Goal: Task Accomplishment & Management: Use online tool/utility

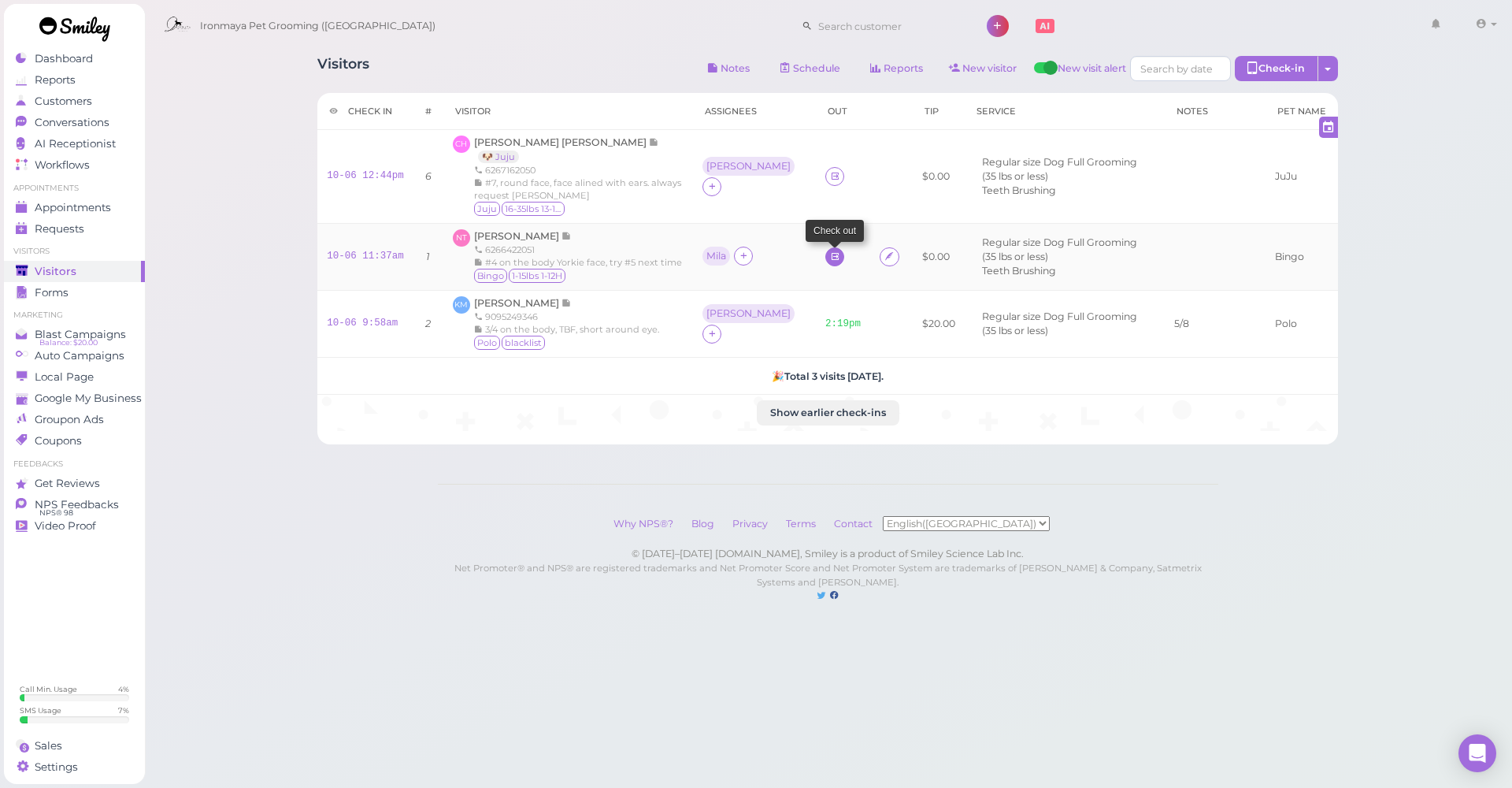
click at [825, 262] on link at bounding box center [834, 257] width 19 height 19
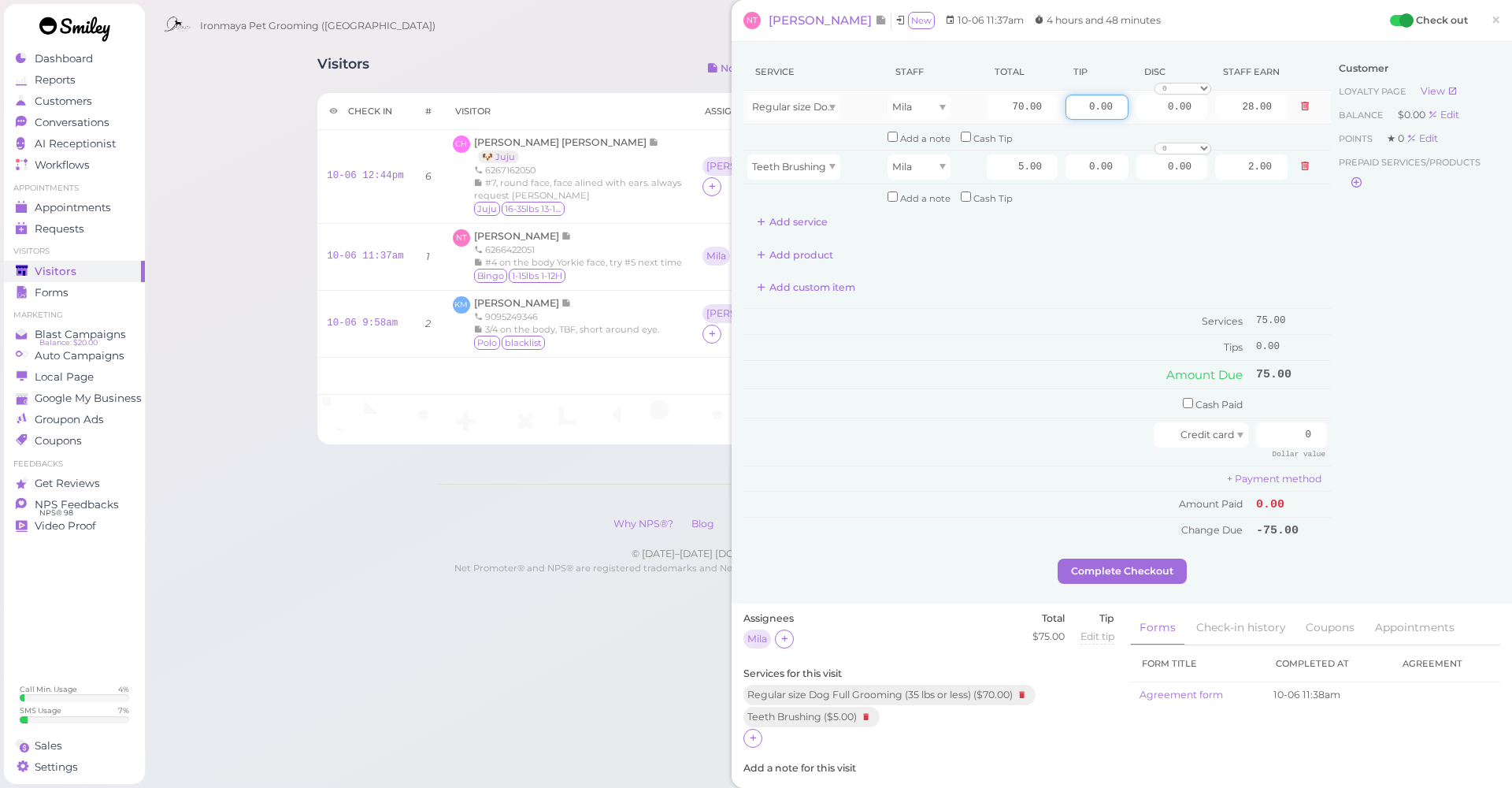
click at [1072, 106] on input "0.00" at bounding box center [1096, 107] width 63 height 25
click at [1183, 398] on input "checkbox" at bounding box center [1187, 403] width 10 height 10
checkbox input "true"
drag, startPoint x: 1279, startPoint y: 403, endPoint x: 1394, endPoint y: 404, distance: 115.0
click at [1394, 404] on div "Service Staff Total Tip Disc Staff earn Regular size Dog Full Grooming (35 lbs …" at bounding box center [1121, 308] width 757 height 510
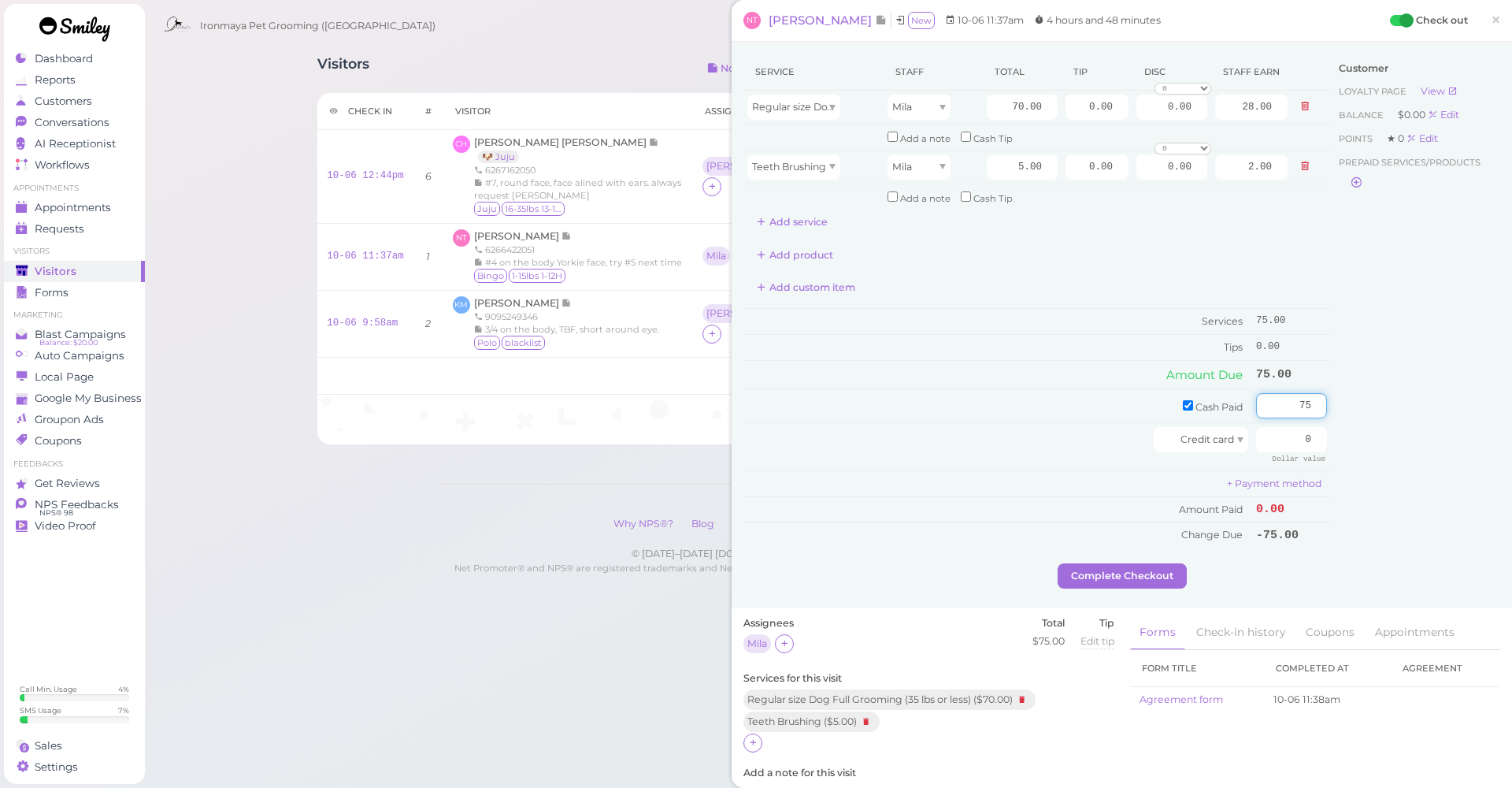
type input "75"
click at [1426, 394] on div "Customer Loyalty page View Balance $0.00 Edit Points ★ 0 Edit Prepaid services/…" at bounding box center [1415, 308] width 170 height 510
click at [1158, 563] on button "Complete Checkout" at bounding box center [1122, 576] width 129 height 25
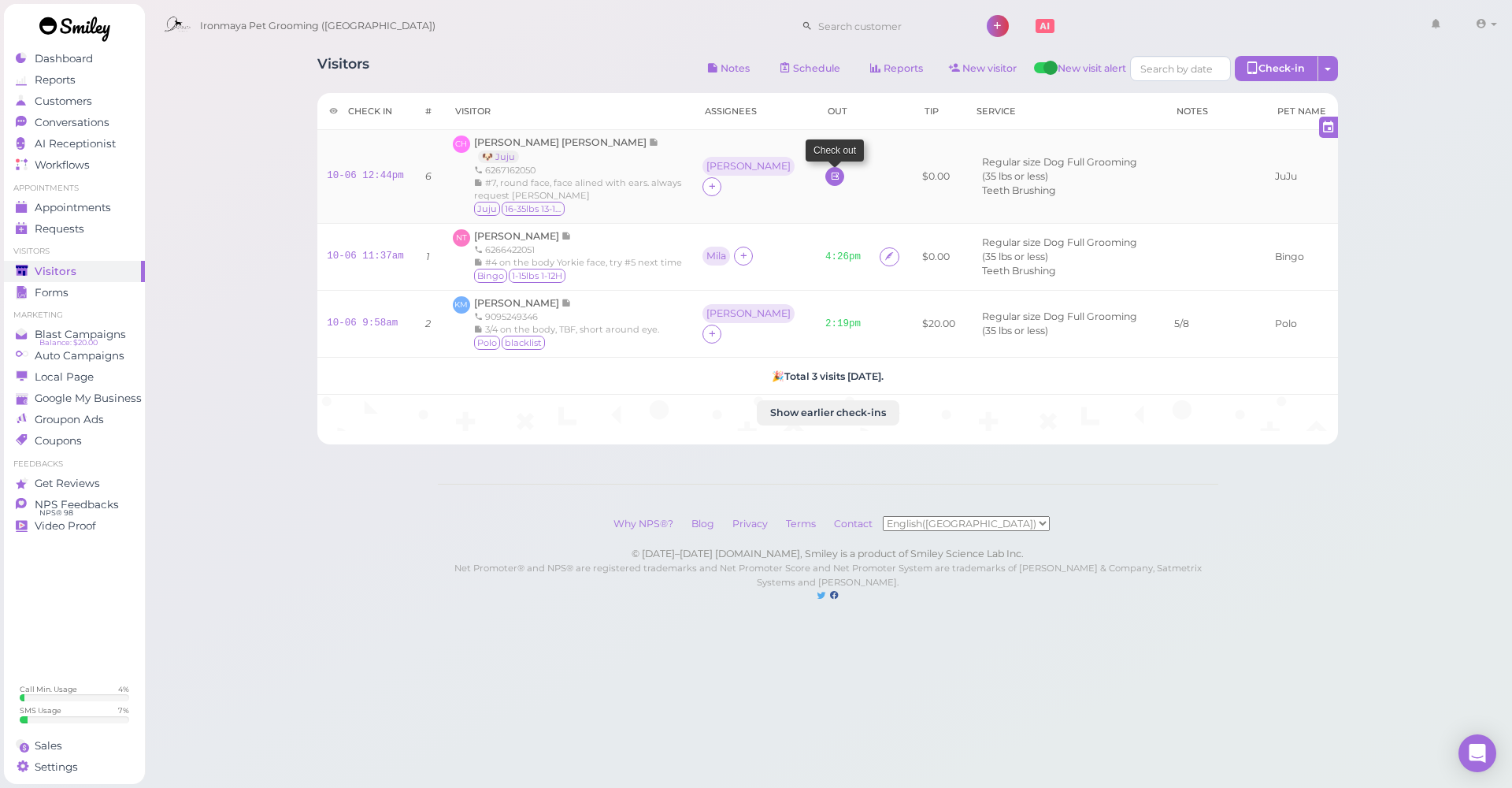
click at [829, 174] on icon at bounding box center [834, 176] width 10 height 12
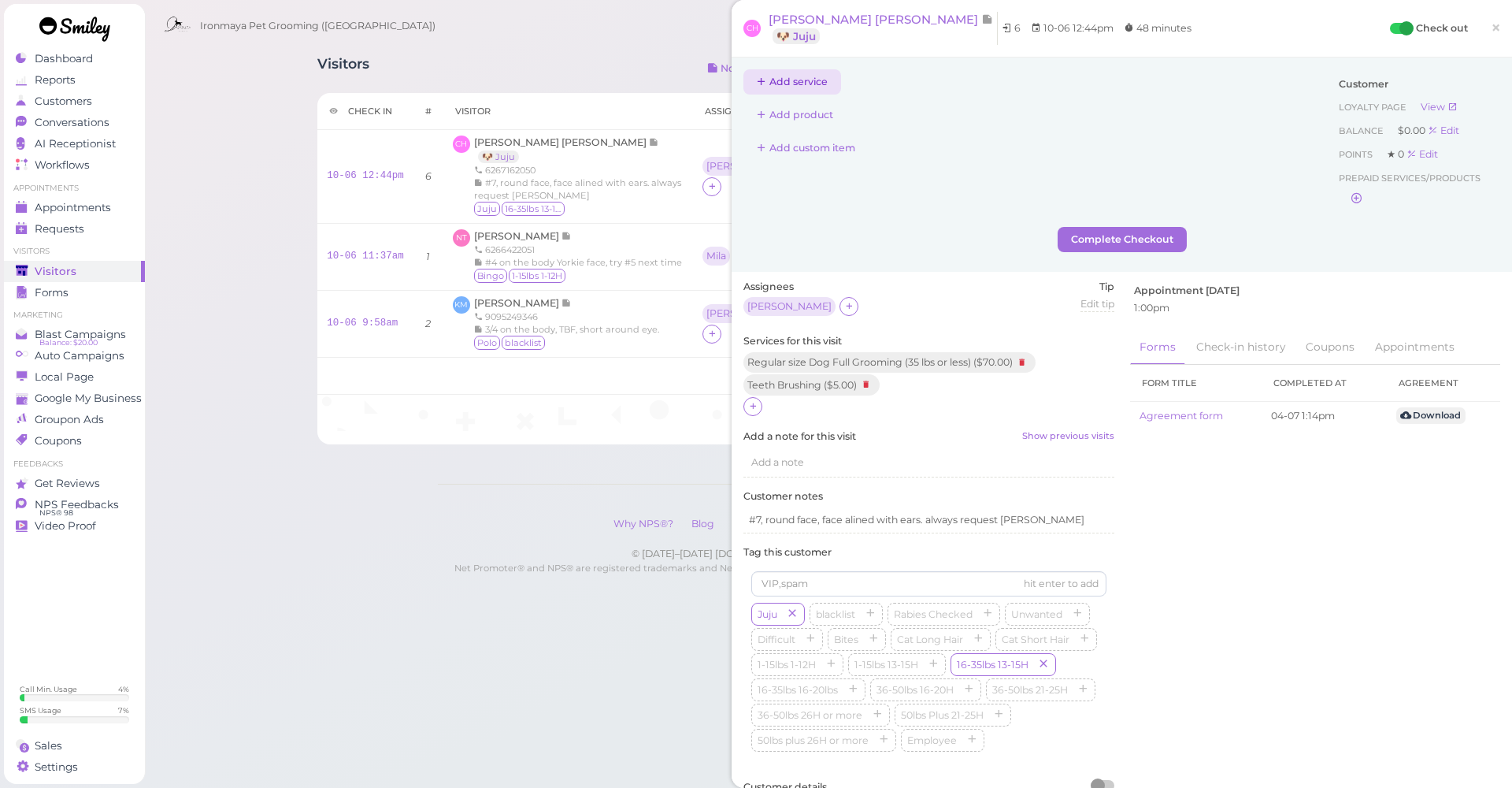
click at [792, 84] on button "Add service" at bounding box center [792, 82] width 98 height 25
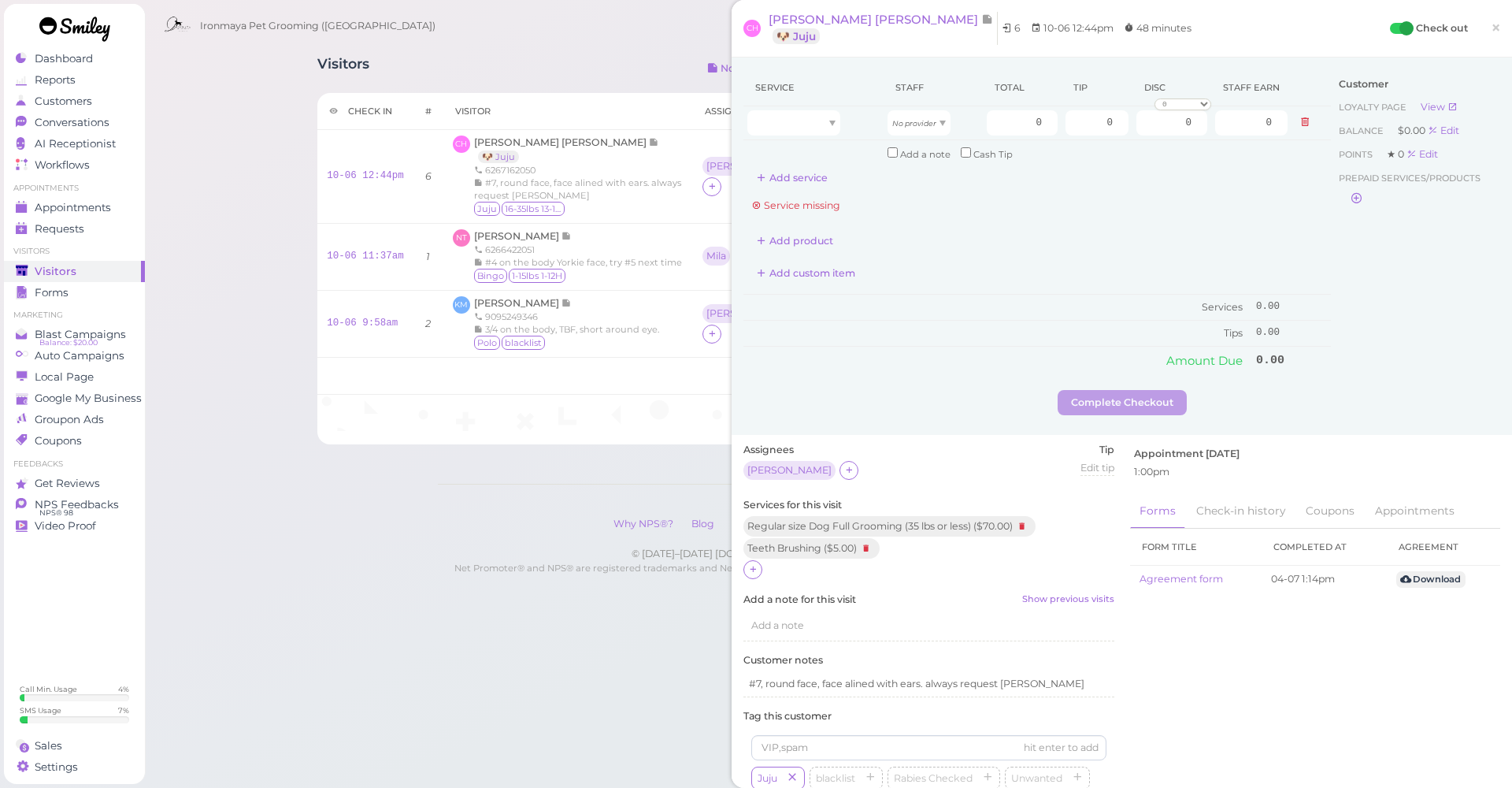
click at [790, 188] on div "Service Staff Total Tip Disc Staff earn No provider 0 0 0 0 10% off 15% off 20%…" at bounding box center [1037, 221] width 587 height 305
click at [795, 175] on button "Add service" at bounding box center [792, 178] width 98 height 25
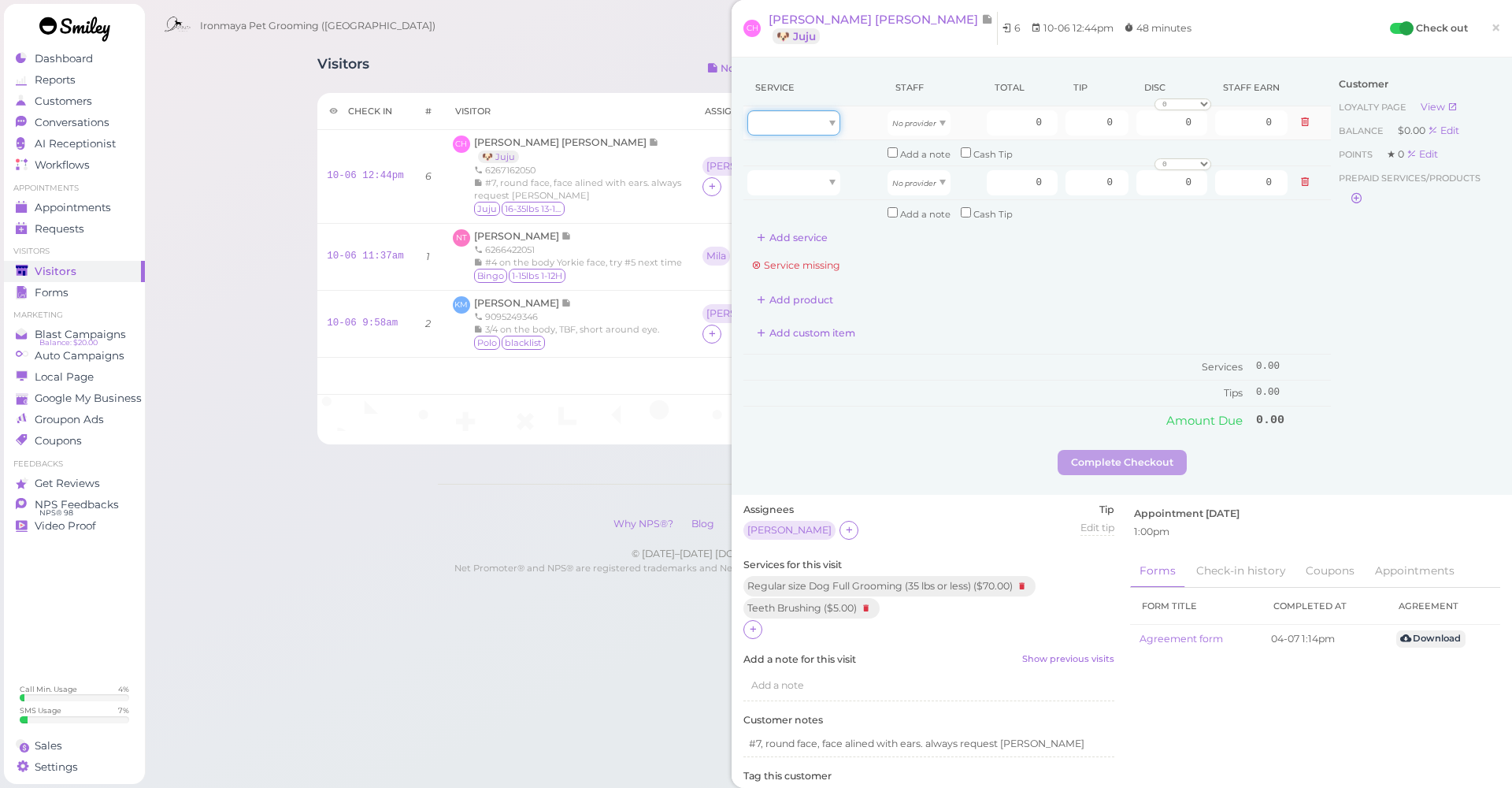
click at [803, 128] on div at bounding box center [793, 123] width 92 height 25
type input "70.00"
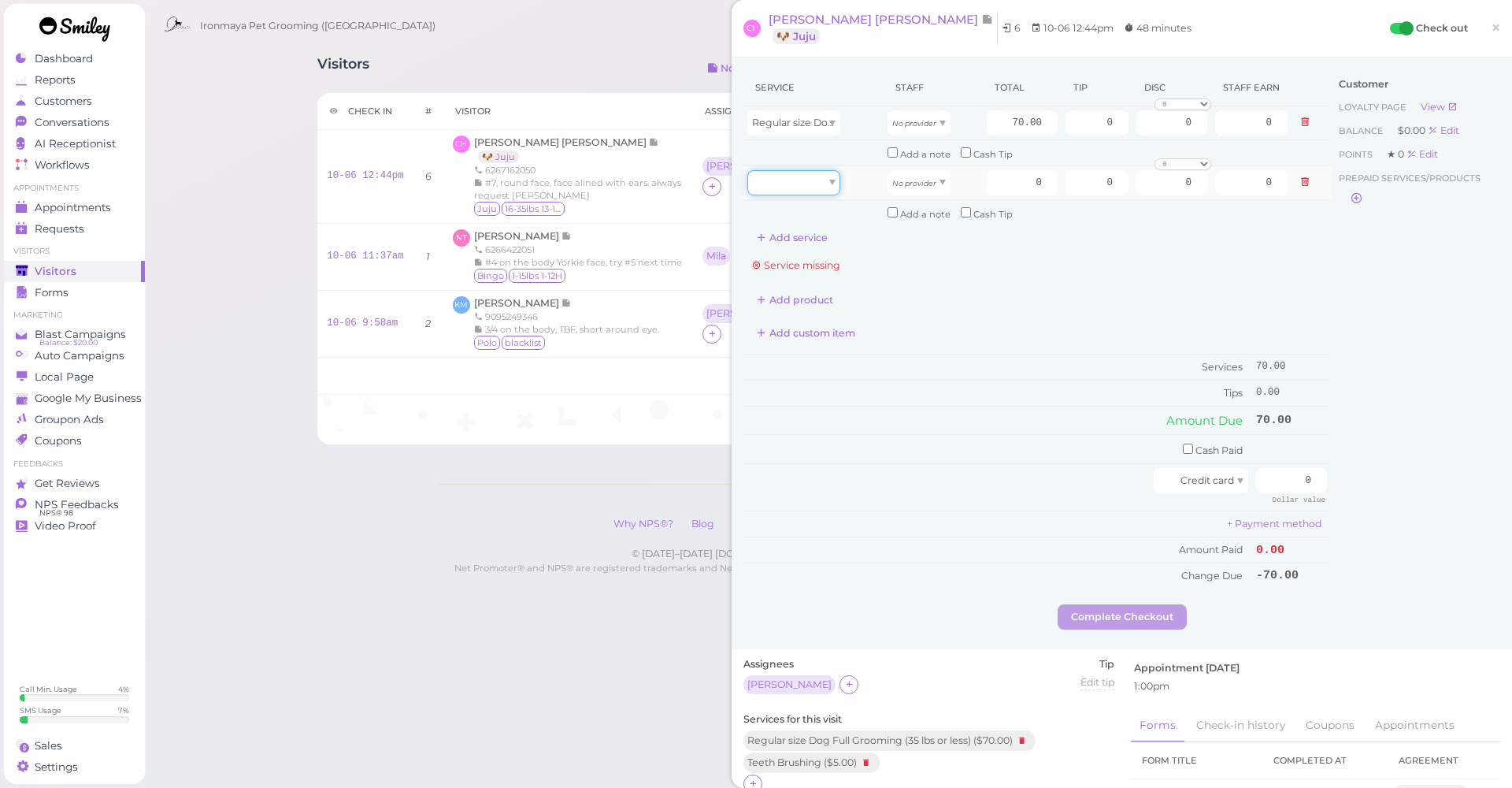
click at [801, 177] on div at bounding box center [793, 183] width 92 height 25
type input "5.00"
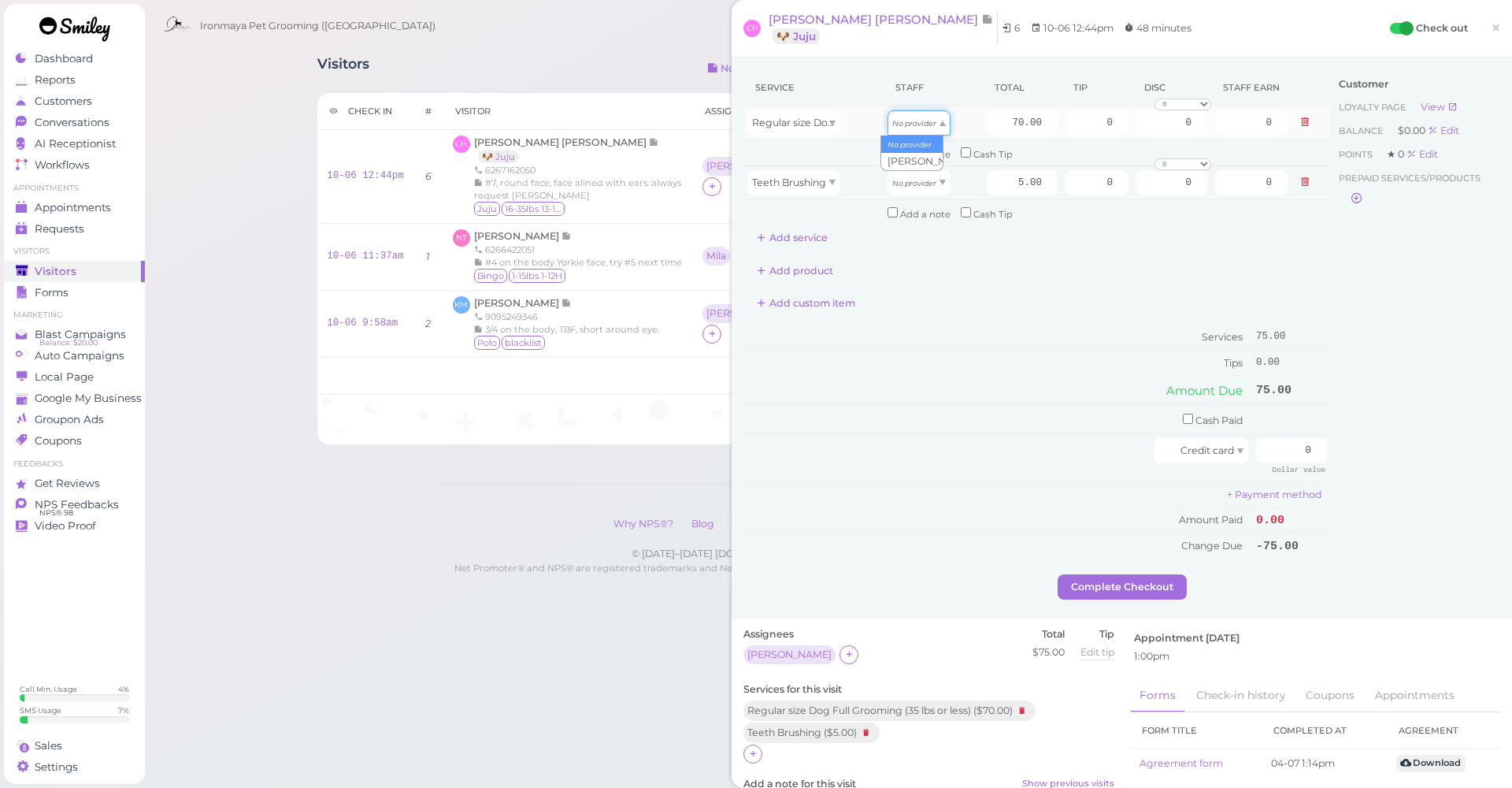
click at [939, 122] on span at bounding box center [942, 123] width 6 height 5
type input "31.50"
click at [903, 180] on icon "No provider" at bounding box center [914, 183] width 44 height 9
type input "2.25"
click at [1005, 122] on input "70.00" at bounding box center [1022, 123] width 71 height 25
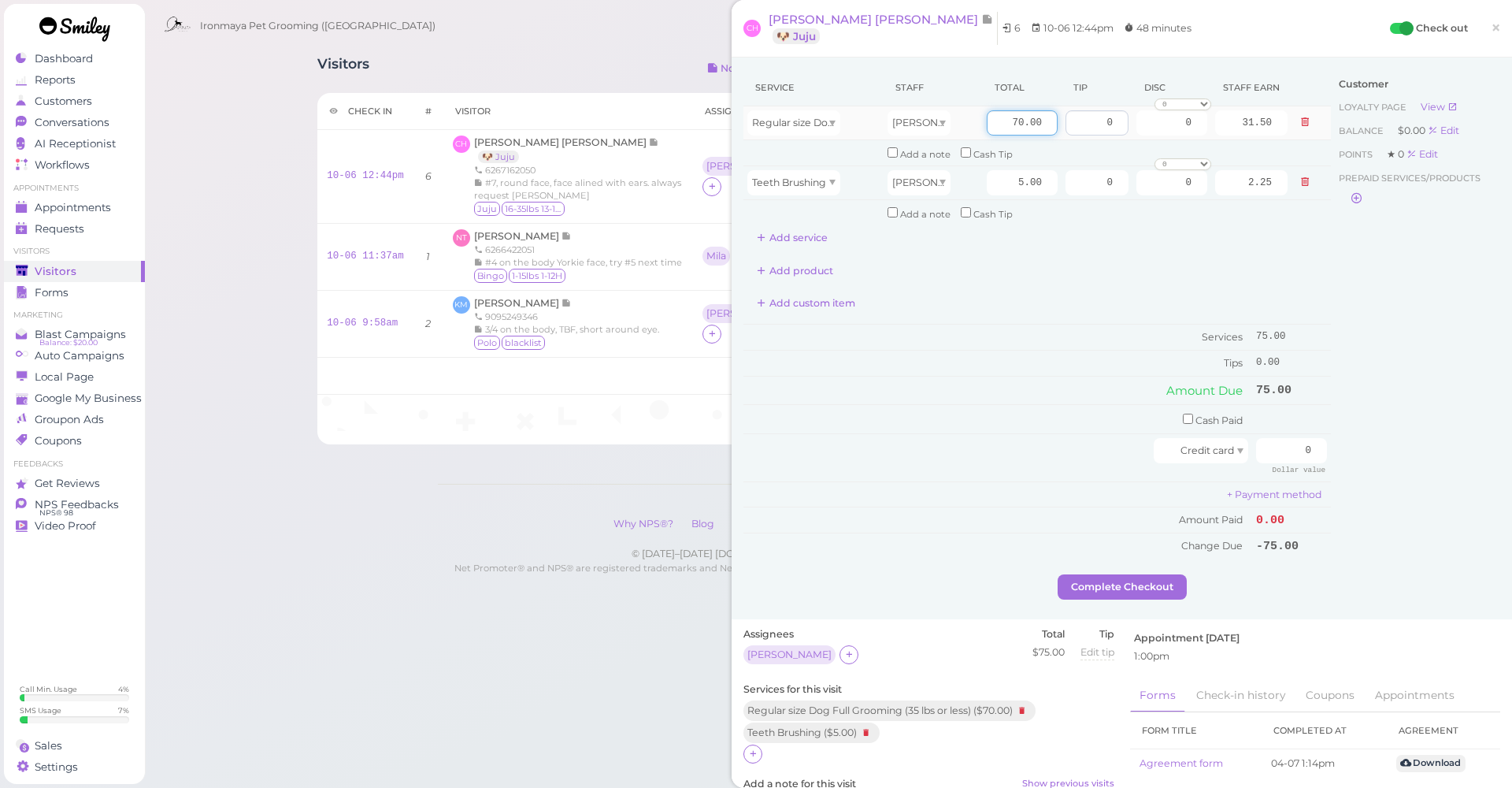
drag, startPoint x: 1003, startPoint y: 122, endPoint x: 1088, endPoint y: 135, distance: 86.0
click at [1088, 135] on tr "Regular size Dog Full Grooming (35 lbs or less) Isaac 70.00 0 0 0 10% off 15% o…" at bounding box center [1037, 122] width 587 height 34
type input "80"
type input "36.00"
click at [1071, 293] on div "Add custom item" at bounding box center [1037, 304] width 587 height 25
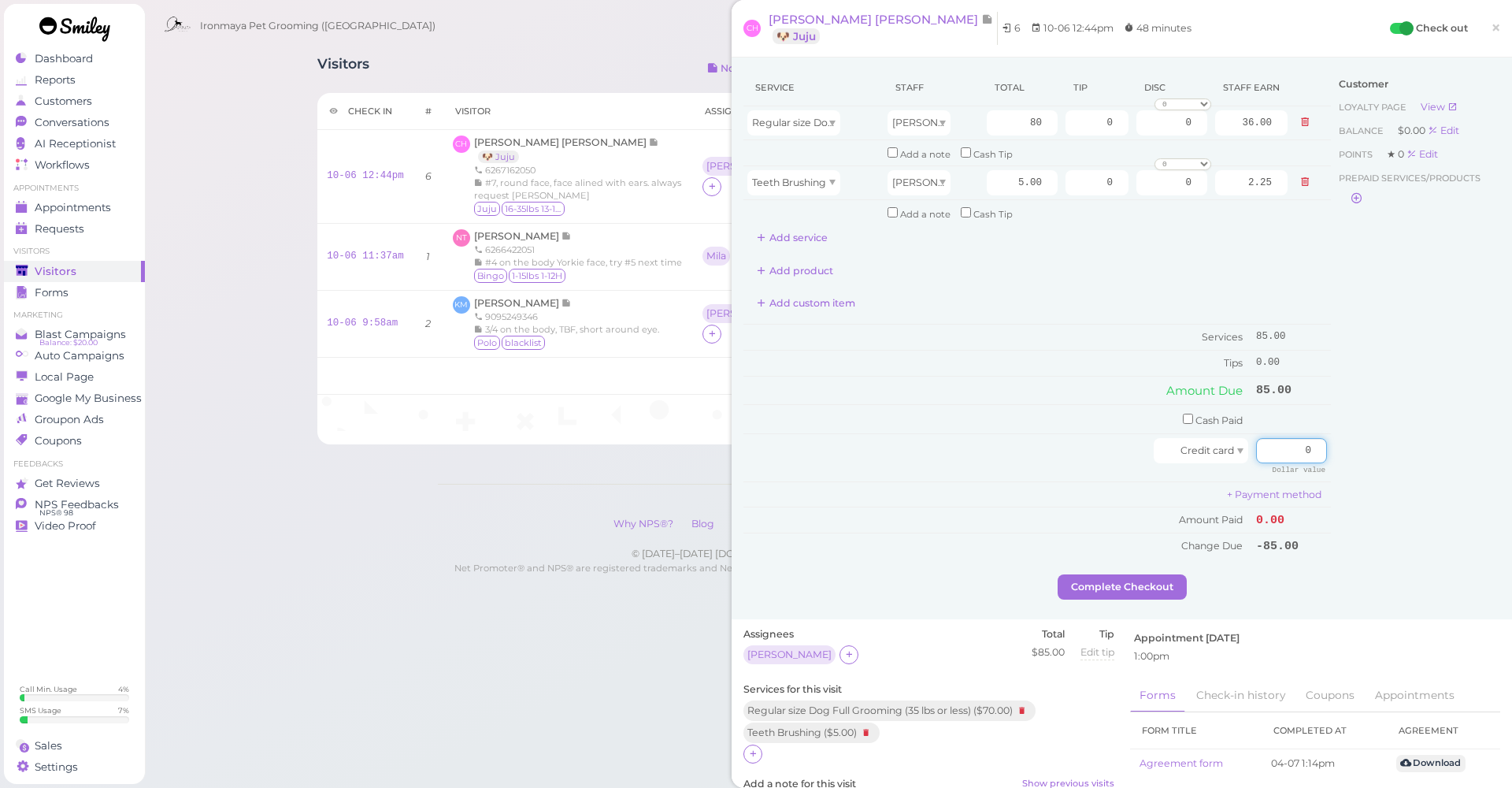
drag, startPoint x: 1287, startPoint y: 440, endPoint x: 1343, endPoint y: 452, distance: 57.3
click at [1343, 452] on div "Service Staff Total Tip Disc Staff earn Regular size Dog Full Grooming (35 lbs …" at bounding box center [1121, 321] width 757 height 505
type input "85"
drag, startPoint x: 1401, startPoint y: 428, endPoint x: 1393, endPoint y: 446, distance: 19.7
click at [1401, 429] on div "Customer Loyalty page View Balance $0.00 Edit Points ★ 0 Edit Prepaid services/…" at bounding box center [1415, 321] width 170 height 505
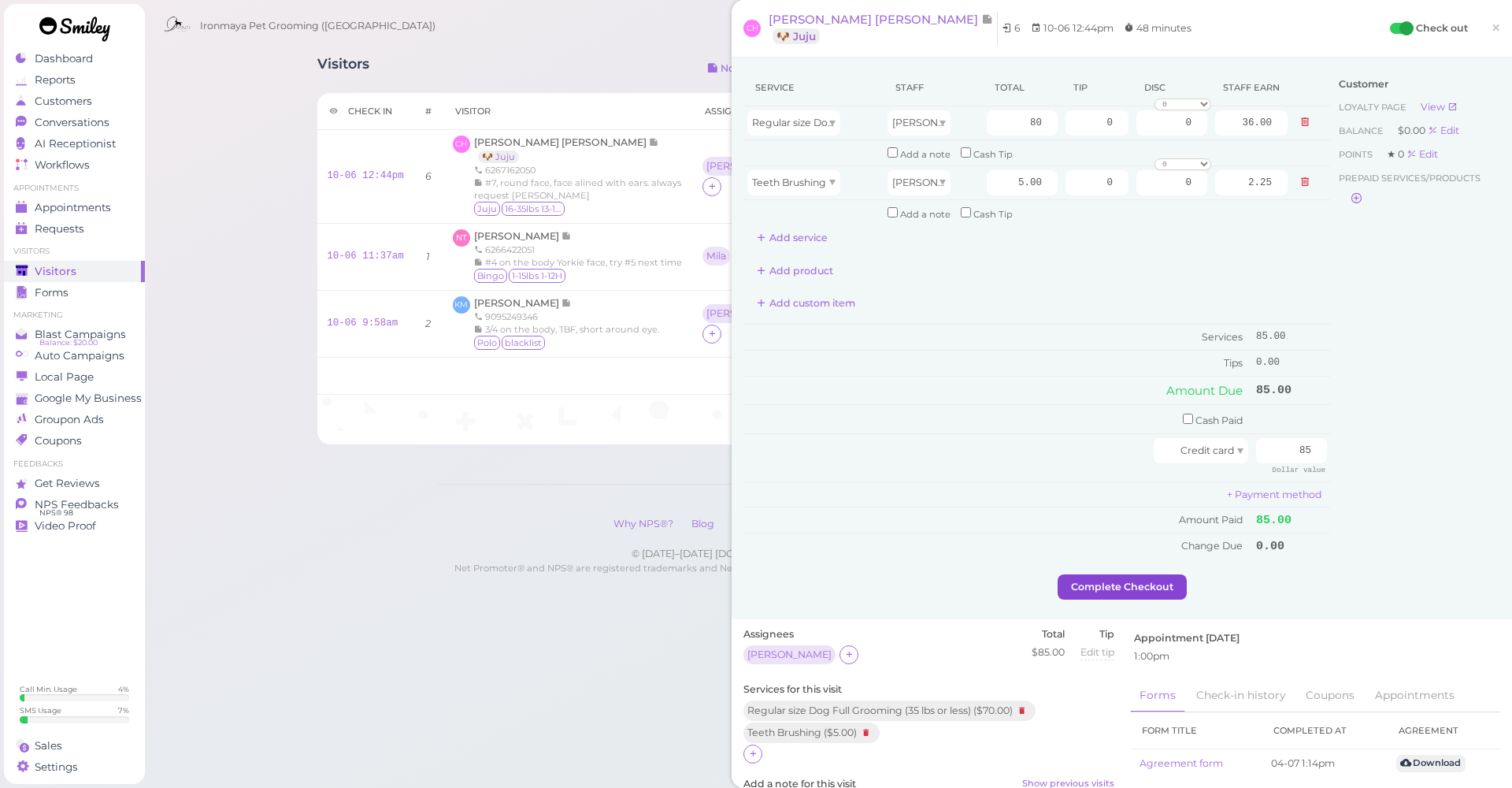
click at [1155, 575] on button "Complete Checkout" at bounding box center [1122, 587] width 129 height 25
